Goal: Navigation & Orientation: Find specific page/section

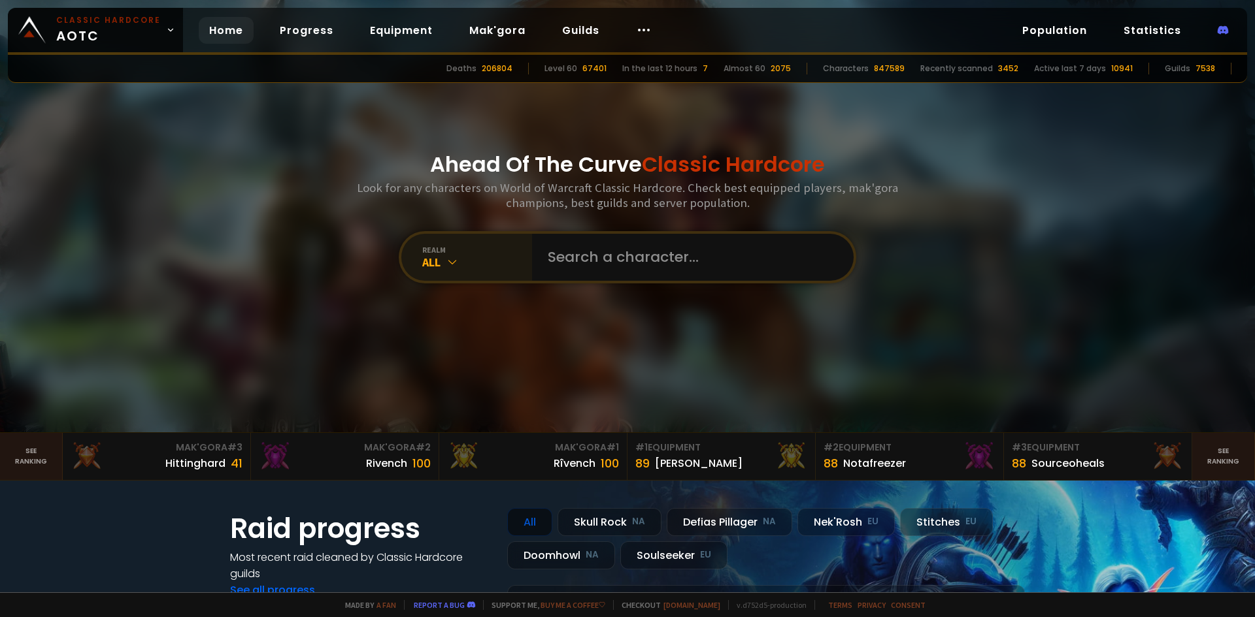
click at [451, 245] on div "realm" at bounding box center [477, 250] width 110 height 10
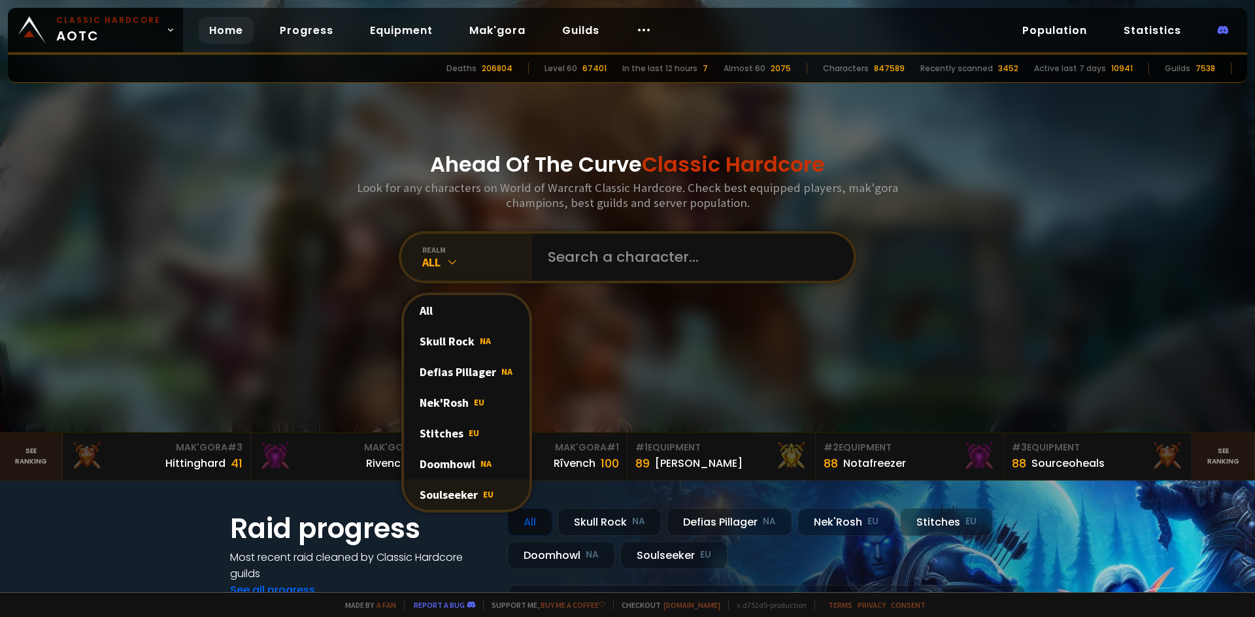
click at [440, 491] on div "Soulseeker EU" at bounding box center [466, 495] width 125 height 31
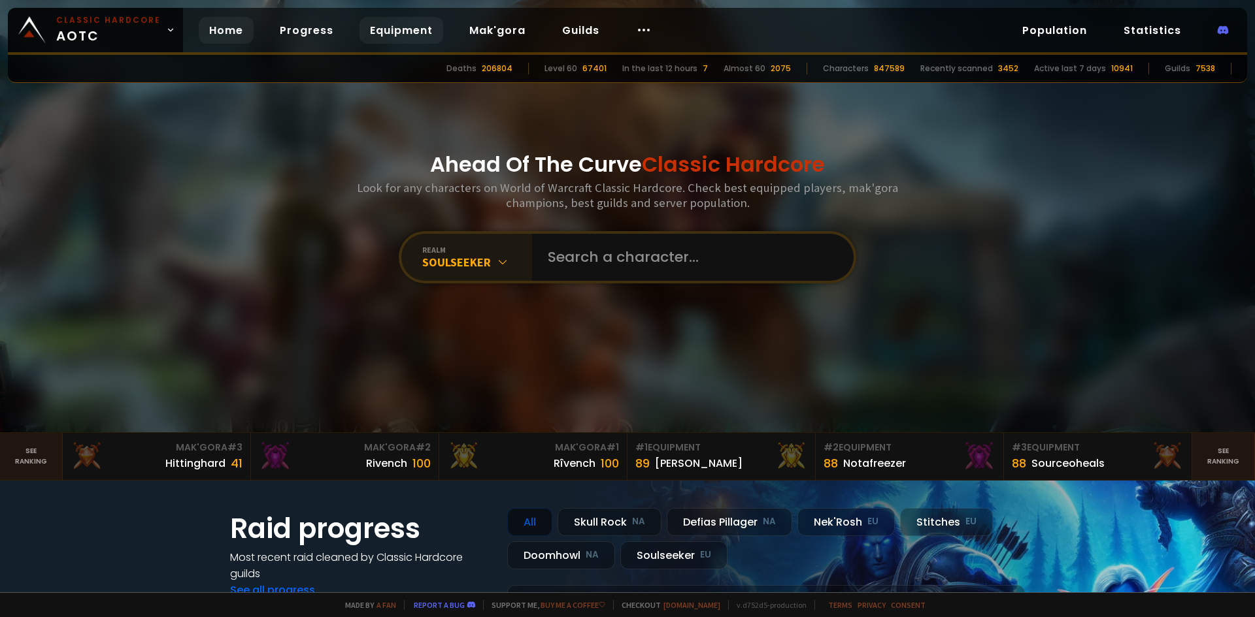
click at [397, 32] on link "Equipment" at bounding box center [401, 30] width 84 height 27
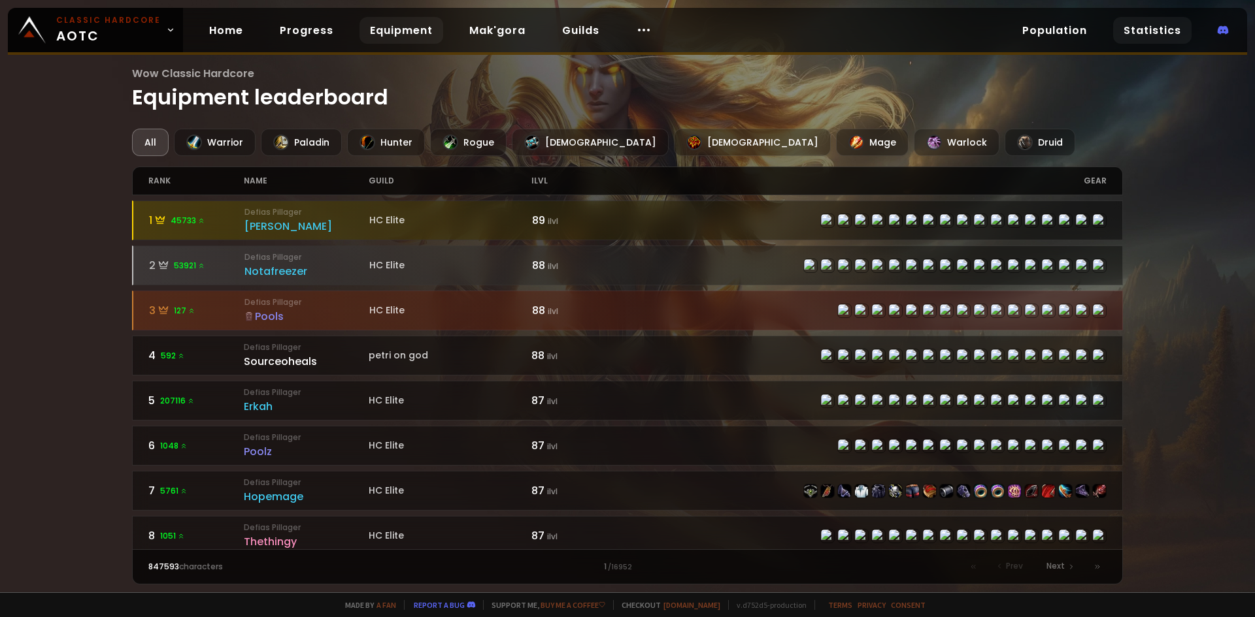
click at [1161, 35] on link "Statistics" at bounding box center [1152, 30] width 78 height 27
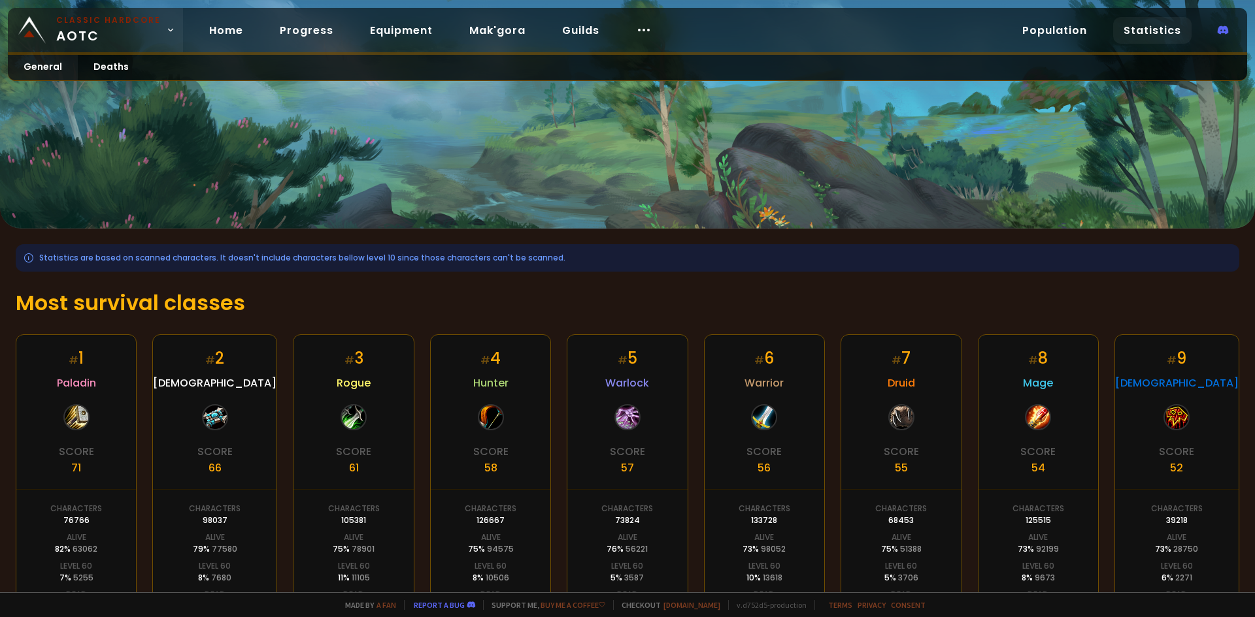
click at [159, 24] on link "Classic Hardcore AOTC" at bounding box center [95, 30] width 175 height 44
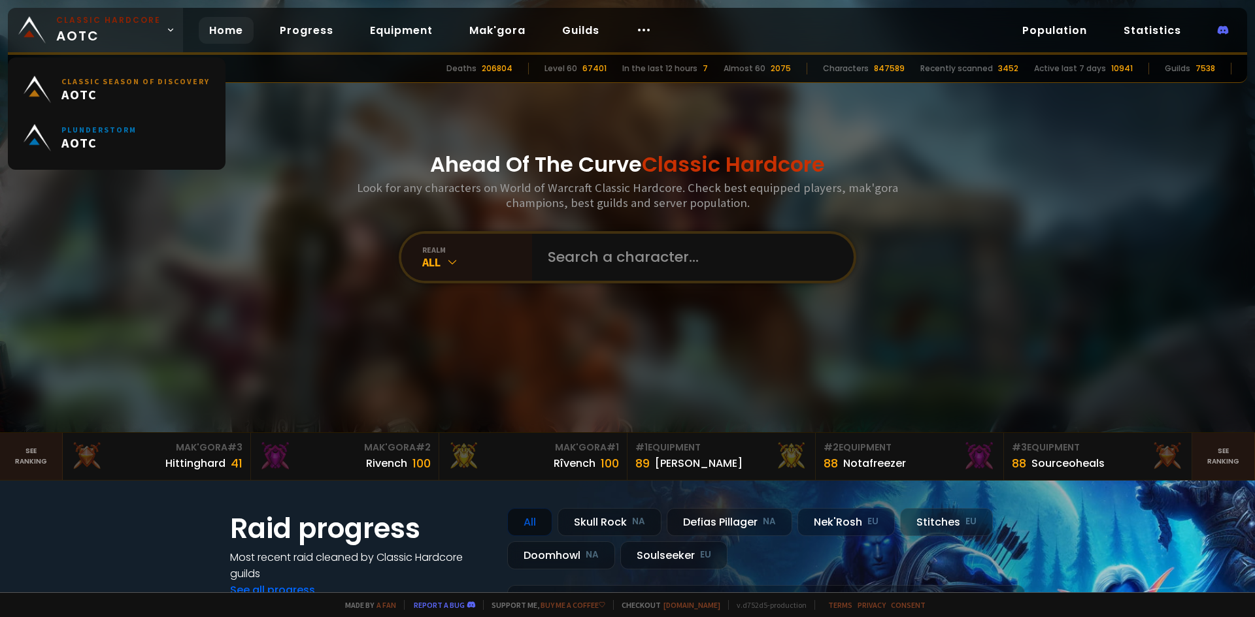
click at [159, 24] on link "Classic Hardcore AOTC" at bounding box center [95, 30] width 175 height 44
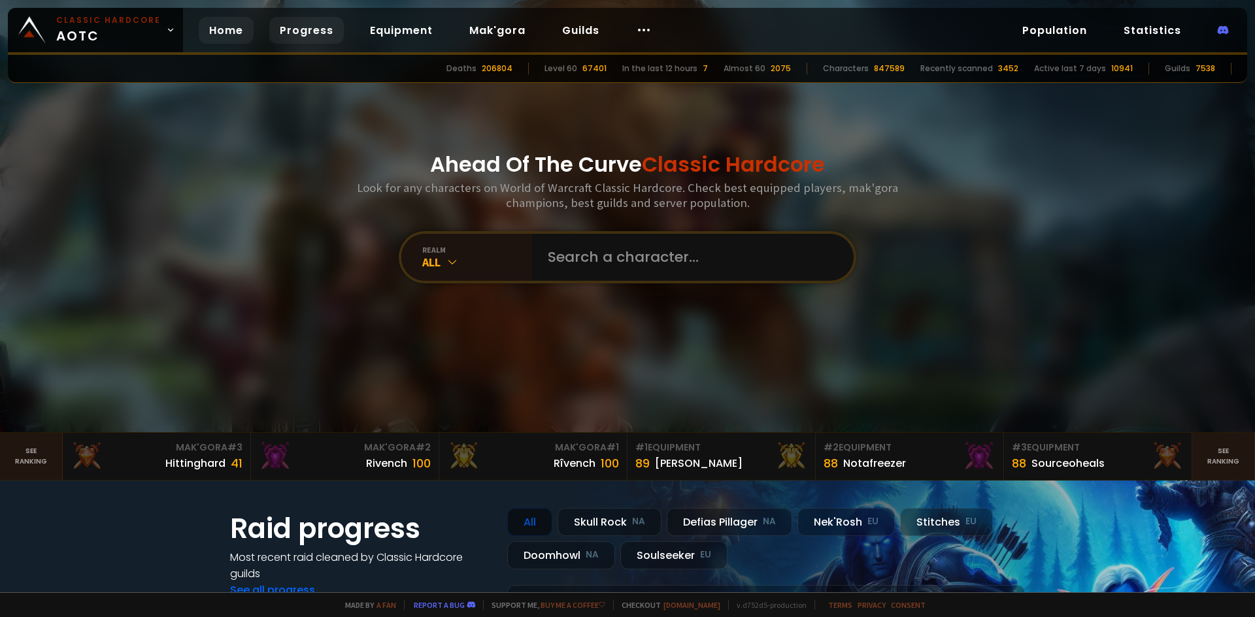
click at [322, 32] on link "Progress" at bounding box center [306, 30] width 74 height 27
